Goal: Transaction & Acquisition: Obtain resource

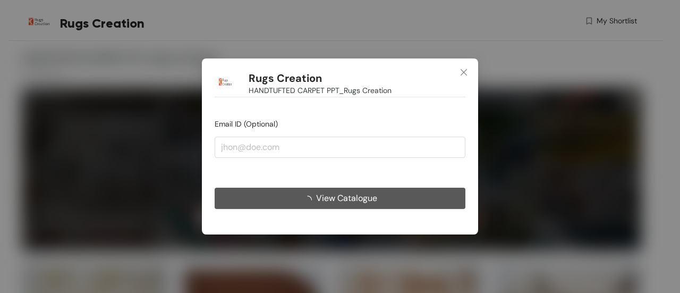
click at [347, 197] on span "View Catalogue" at bounding box center [346, 197] width 61 height 13
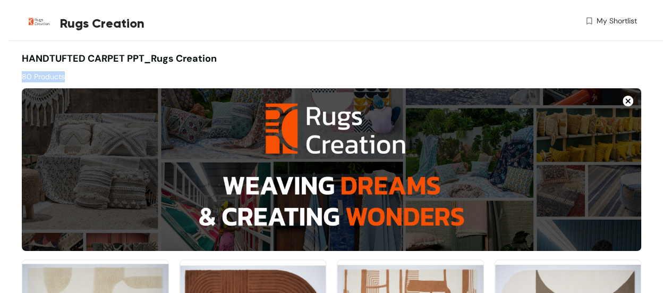
drag, startPoint x: 48, startPoint y: 57, endPoint x: 331, endPoint y: 58, distance: 283.1
click at [331, 58] on div "HANDTUFTED CARPET PPT_Rugs Creation 80 Products" at bounding box center [328, 67] width 625 height 31
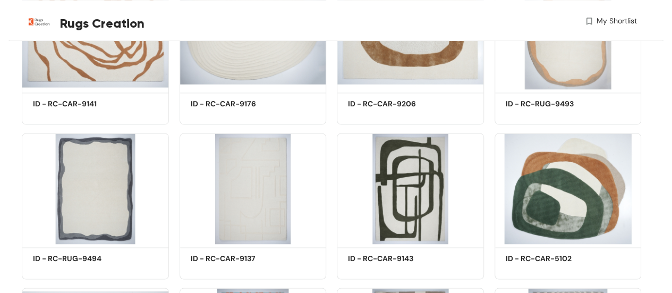
scroll to position [637, 0]
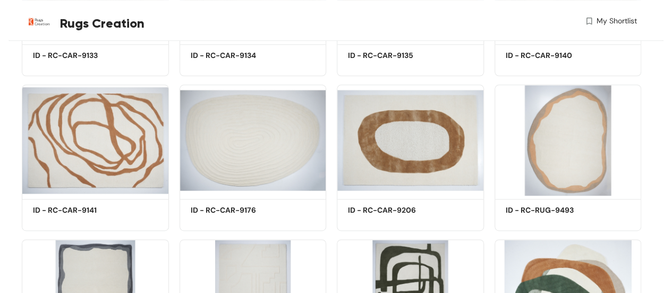
drag, startPoint x: 635, startPoint y: 0, endPoint x: 459, endPoint y: 24, distance: 177.5
click at [459, 24] on div "My Shortlist" at bounding box center [483, 22] width 308 height 15
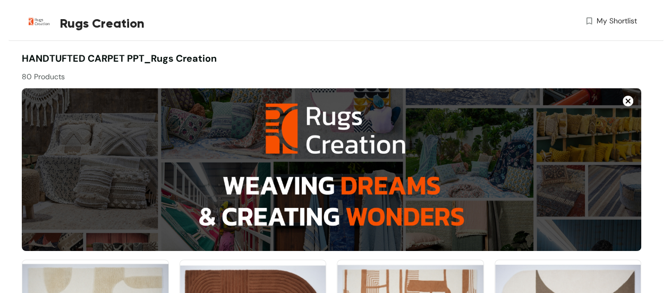
scroll to position [106, 0]
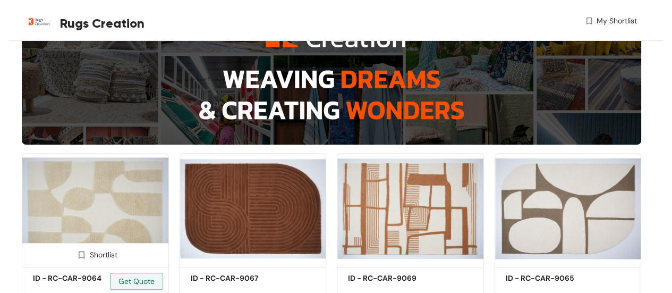
click at [72, 183] on img at bounding box center [95, 208] width 147 height 111
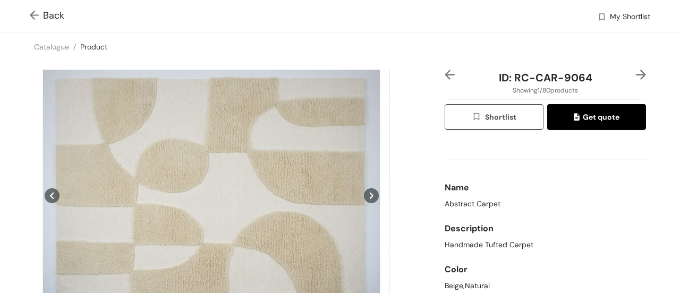
click at [49, 12] on span "Back" at bounding box center [47, 15] width 35 height 14
click at [51, 39] on div "Catalogue / Product /" at bounding box center [340, 46] width 680 height 29
click at [49, 45] on link "Catalogue" at bounding box center [51, 47] width 35 height 10
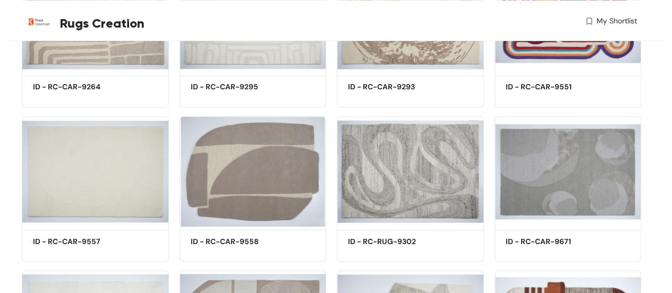
scroll to position [3082, 0]
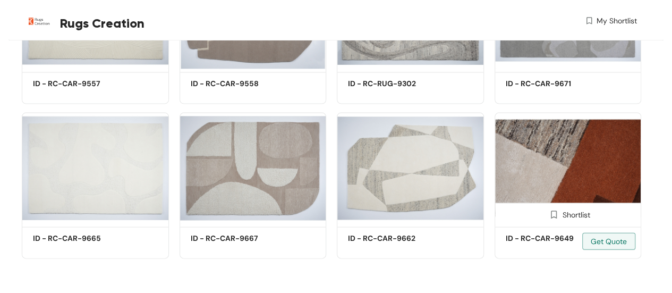
click at [558, 241] on h5 "ID - RC-CAR-9649" at bounding box center [551, 238] width 90 height 11
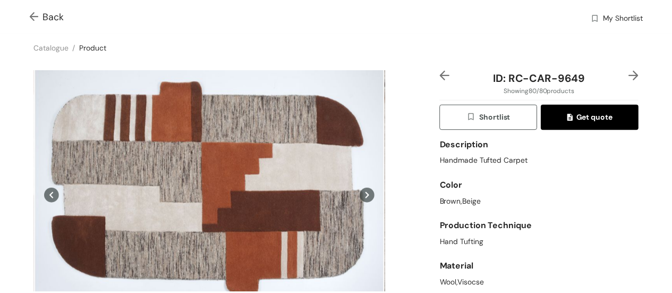
scroll to position [365, 0]
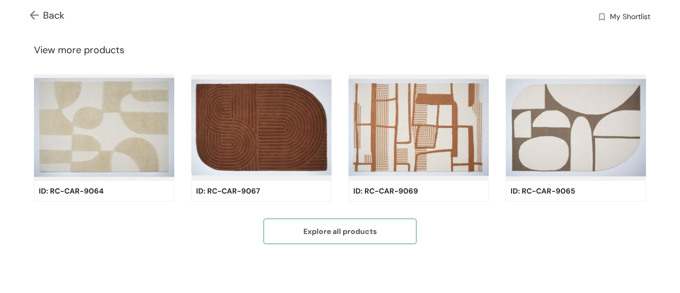
click at [348, 227] on span "Explore all products" at bounding box center [339, 231] width 73 height 12
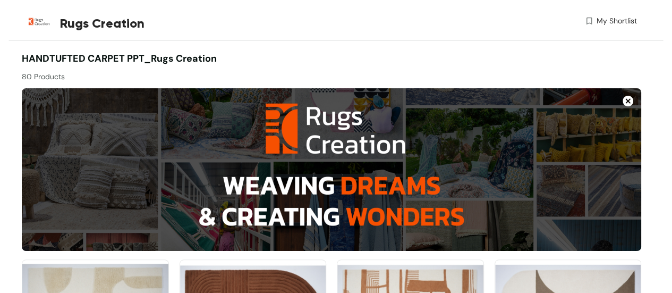
drag, startPoint x: 84, startPoint y: 59, endPoint x: 76, endPoint y: 61, distance: 7.7
click at [76, 61] on span "HANDTUFTED CARPET PPT_Rugs Creation" at bounding box center [119, 58] width 195 height 13
click at [50, 53] on span "HANDTUFTED CARPET PPT_Rugs Creation" at bounding box center [119, 58] width 195 height 13
click at [39, 76] on div "80 Products" at bounding box center [177, 74] width 310 height 16
click at [49, 24] on img at bounding box center [39, 21] width 35 height 35
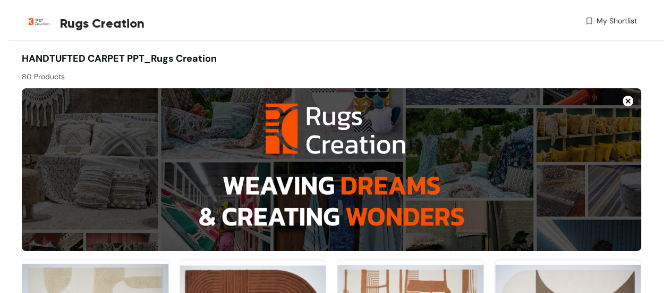
click at [23, 19] on img at bounding box center [39, 21] width 35 height 35
click at [115, 23] on span "Rugs Creation" at bounding box center [102, 23] width 84 height 19
click at [624, 101] on img at bounding box center [628, 101] width 11 height 11
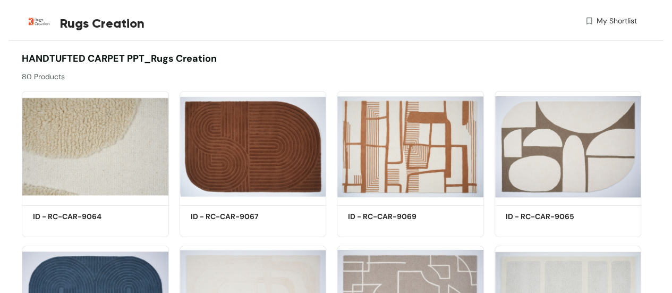
drag, startPoint x: 67, startPoint y: 219, endPoint x: 366, endPoint y: 59, distance: 339.1
click at [366, 59] on div at bounding box center [486, 67] width 310 height 31
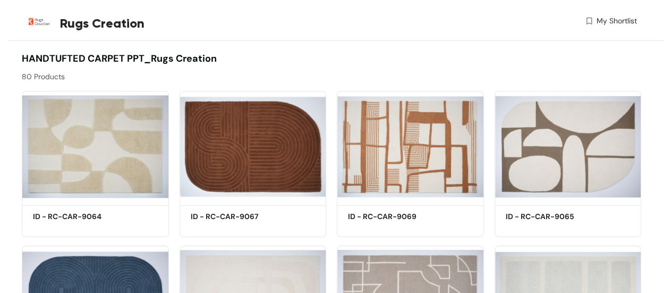
click at [609, 14] on div "Rugs Creation My Shortlist" at bounding box center [329, 23] width 615 height 46
click at [595, 23] on span "My Shortlist" at bounding box center [610, 20] width 53 height 11
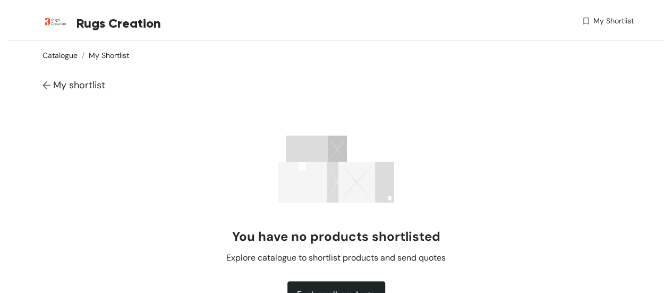
click at [73, 56] on link "Catalogue" at bounding box center [59, 55] width 35 height 10
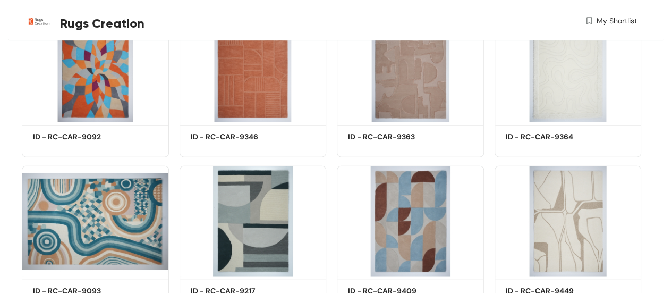
scroll to position [1010, 0]
